Goal: Navigation & Orientation: Find specific page/section

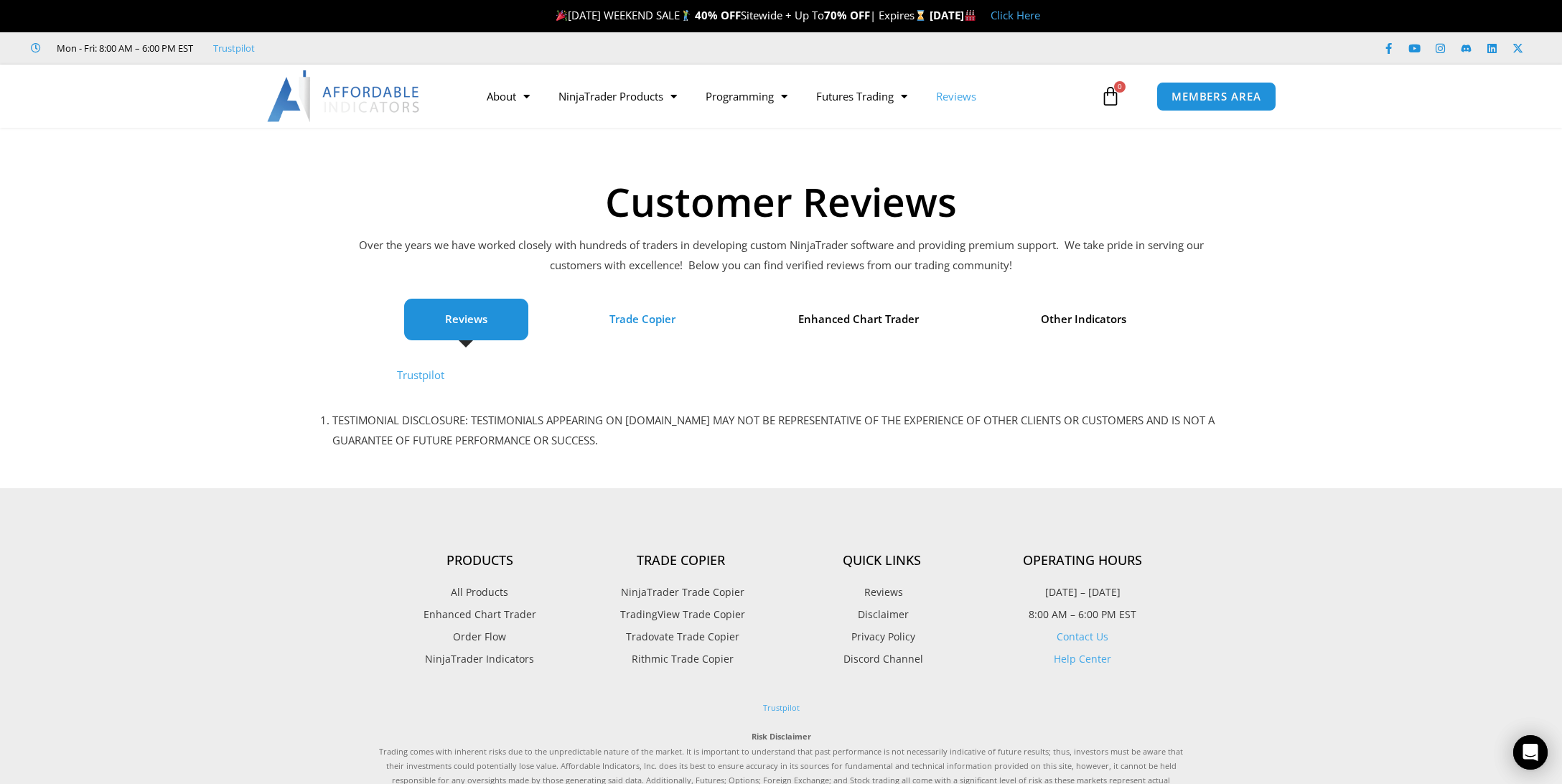
click at [668, 318] on span "Trade Copier" at bounding box center [643, 319] width 66 height 20
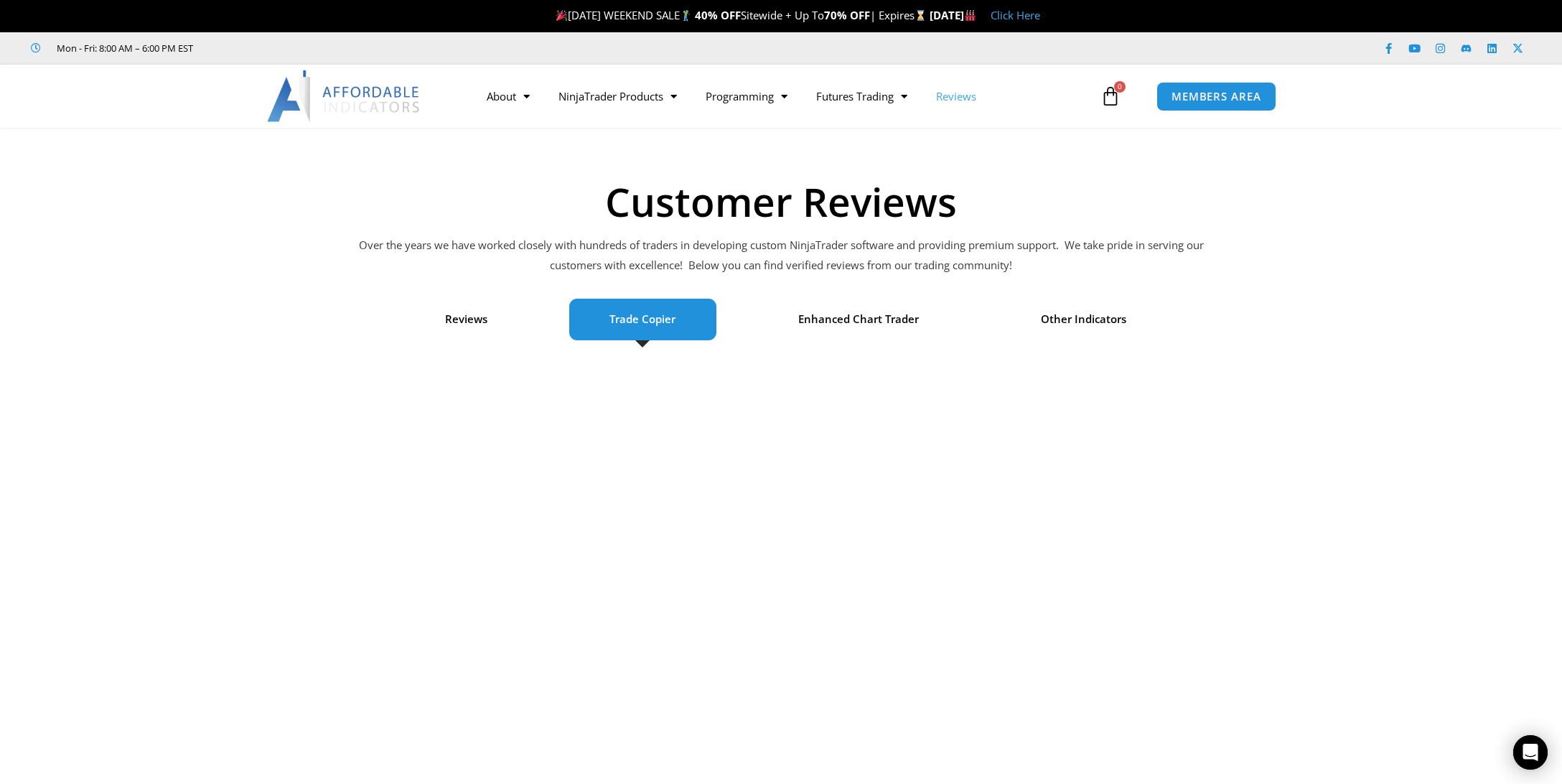
click at [610, 179] on link "Trade Copier" at bounding box center [618, 177] width 147 height 26
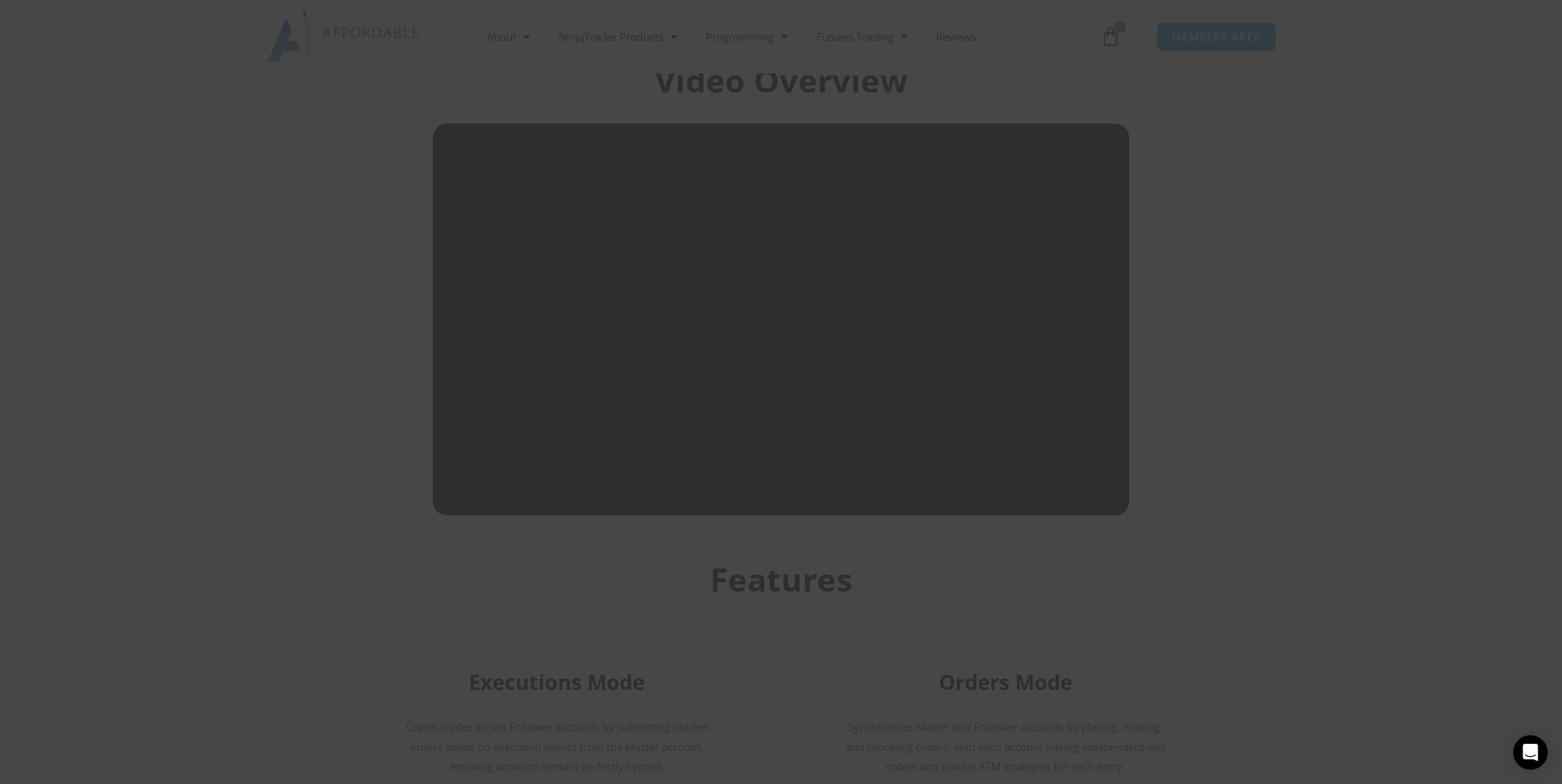
scroll to position [990, 0]
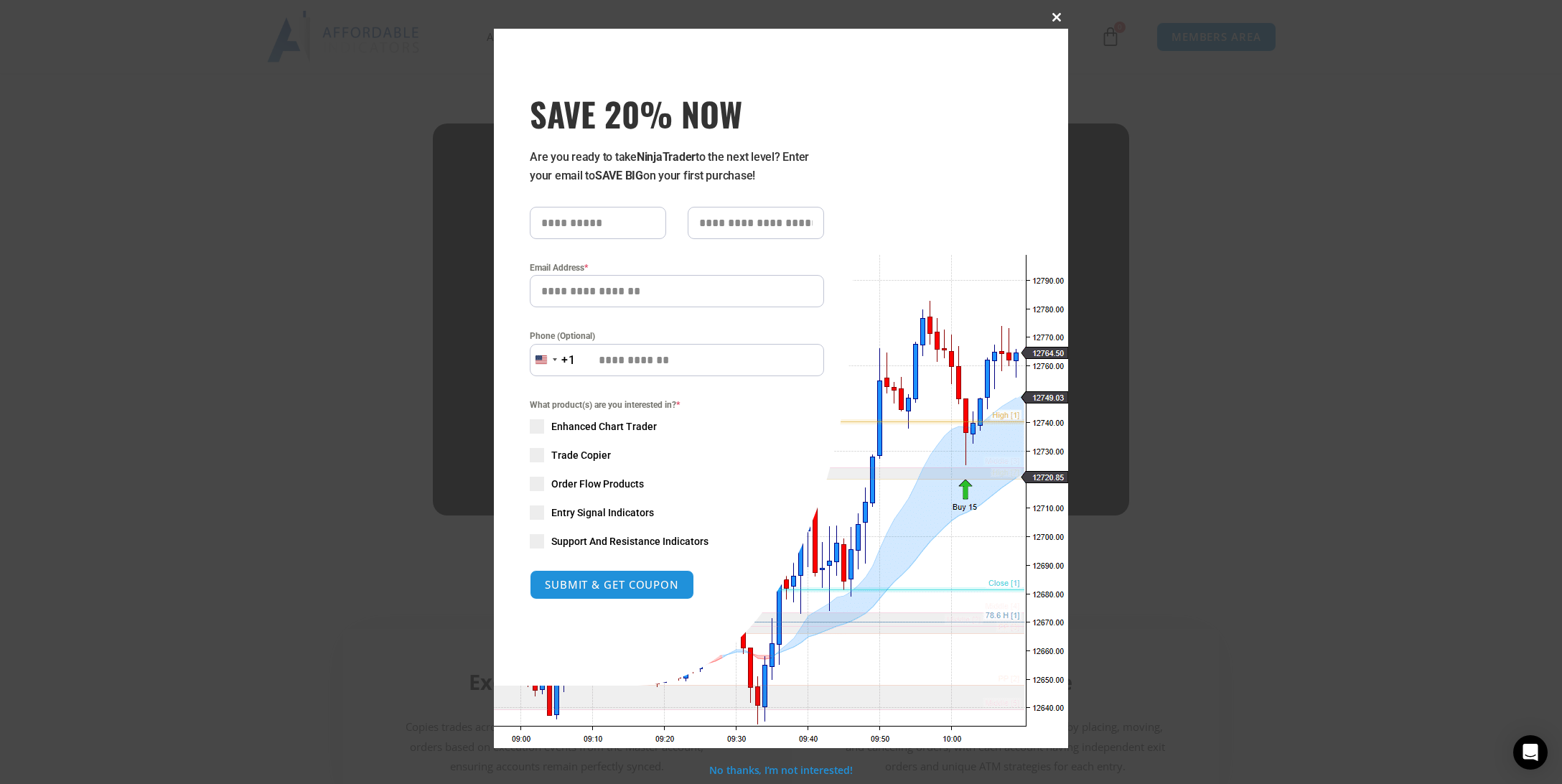
click at [1056, 17] on span at bounding box center [1057, 17] width 23 height 8
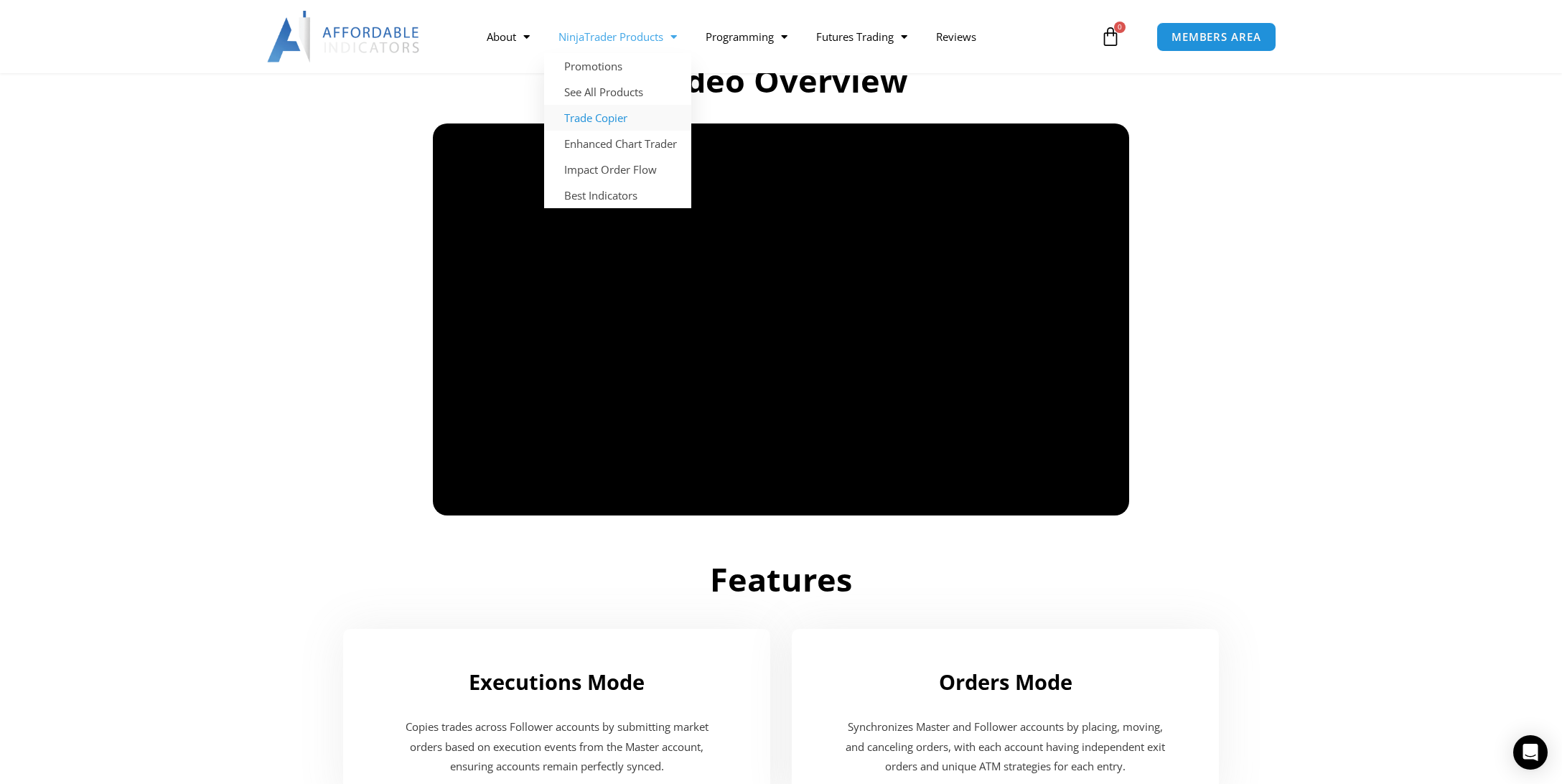
click at [621, 119] on link "Trade Copier" at bounding box center [618, 118] width 147 height 26
